Goal: Navigation & Orientation: Find specific page/section

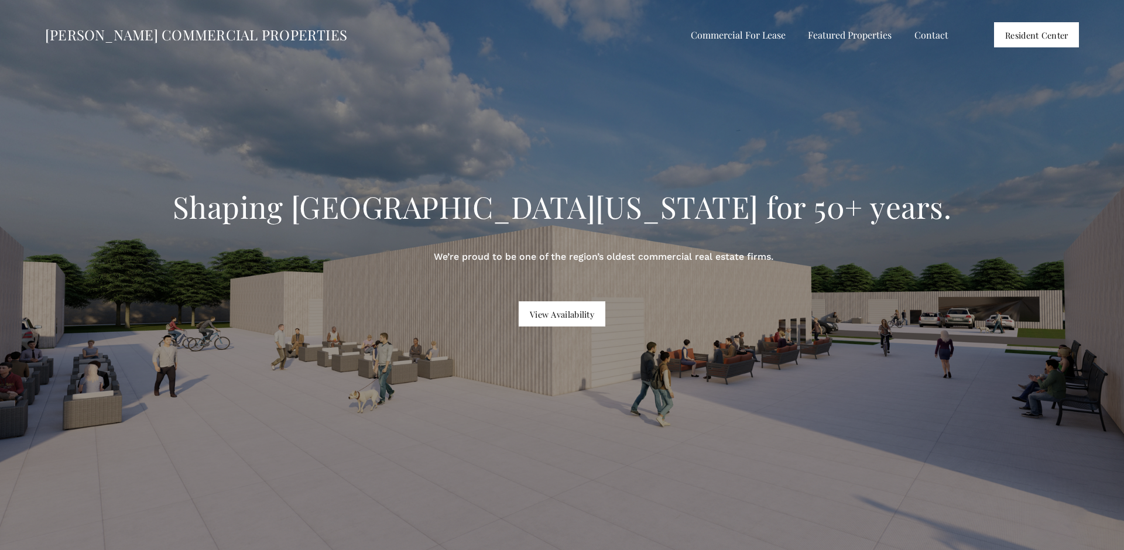
click at [748, 41] on span "Commercial For Lease" at bounding box center [738, 35] width 95 height 15
click at [0, 0] on span "All Listings" at bounding box center [0, 0] width 0 height 0
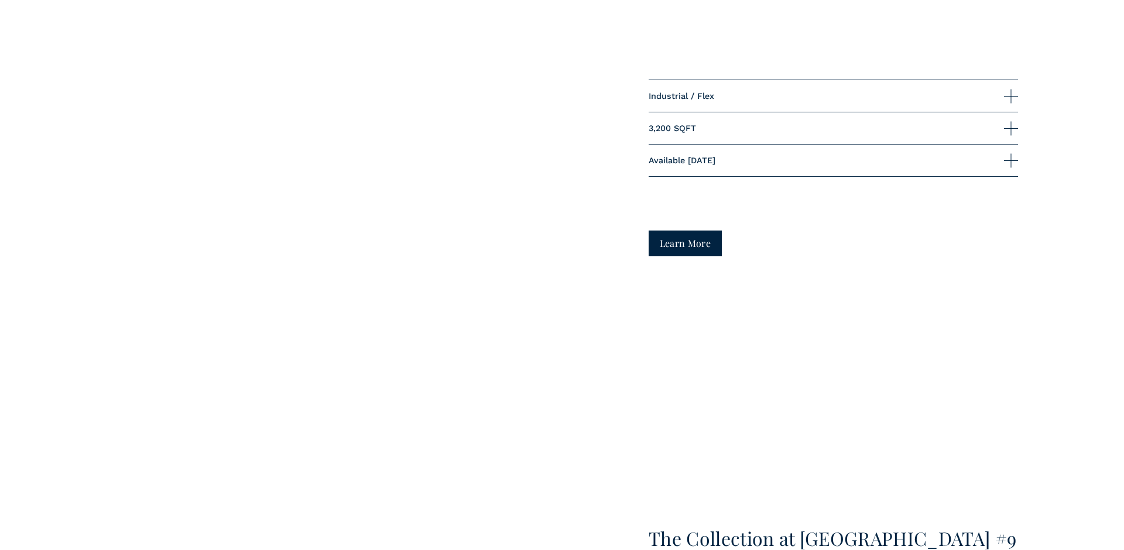
scroll to position [1933, 0]
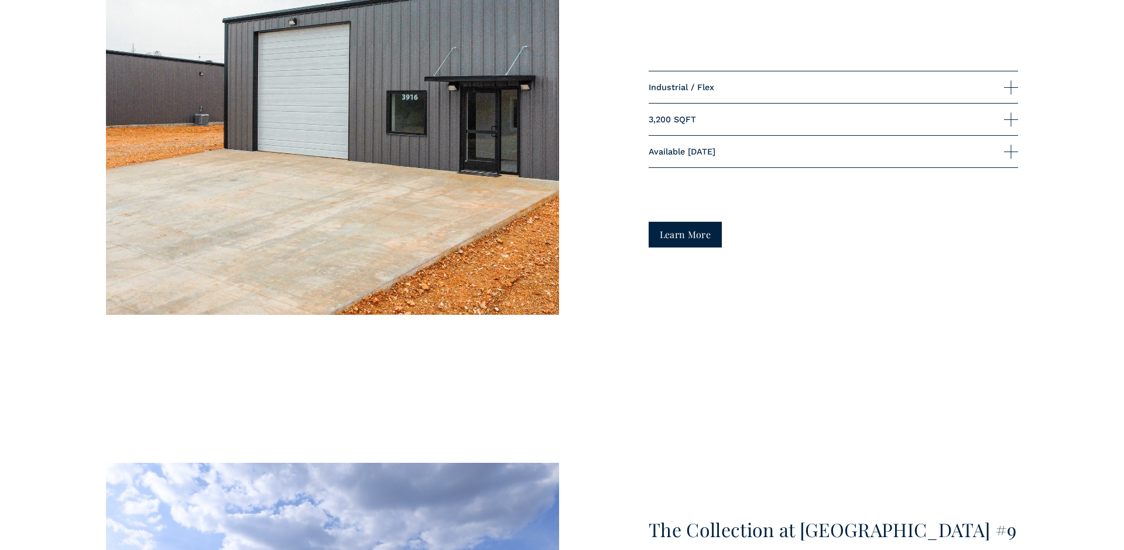
click at [696, 229] on link "Learn More" at bounding box center [684, 234] width 73 height 25
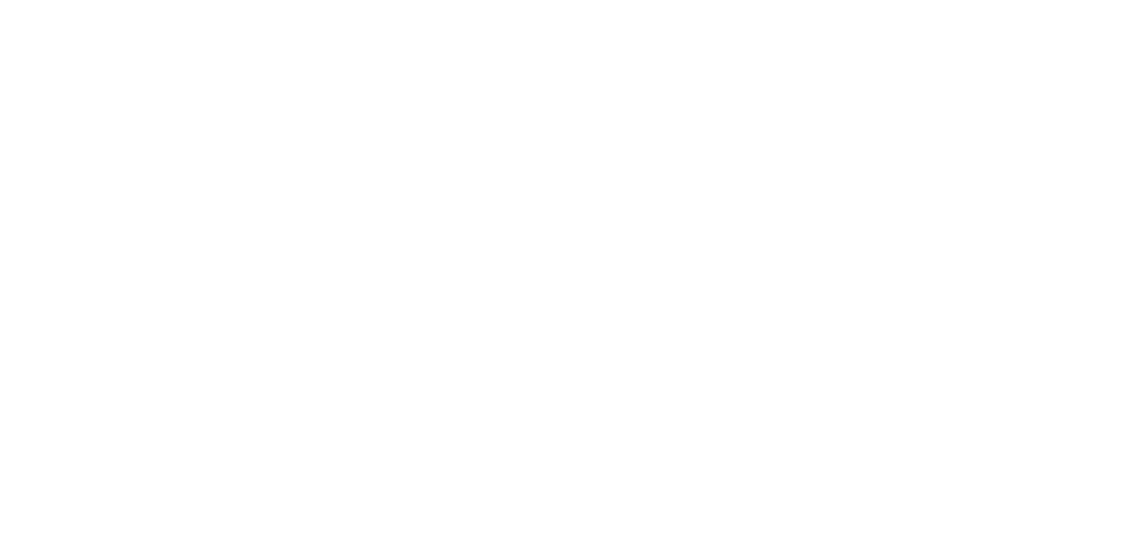
scroll to position [376, 0]
